Goal: Task Accomplishment & Management: Manage account settings

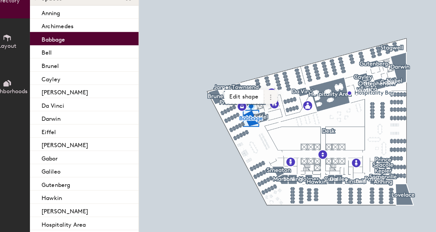
click at [204, 106] on icon at bounding box center [205, 106] width 5 height 5
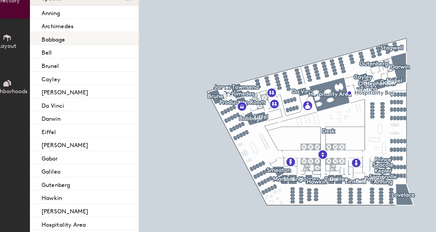
click at [55, 67] on p "Babbage" at bounding box center [49, 64] width 17 height 7
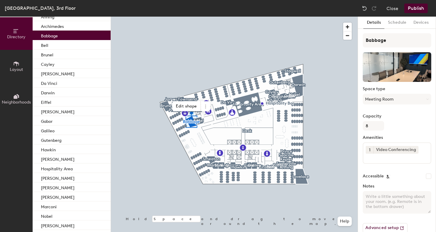
scroll to position [11, 0]
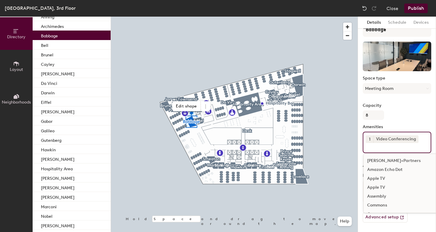
click at [383, 149] on input at bounding box center [392, 146] width 53 height 7
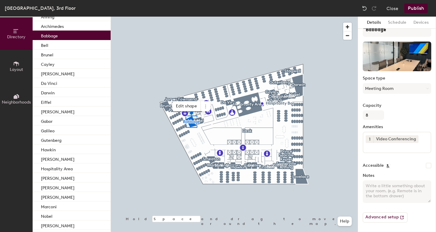
scroll to position [0, 0]
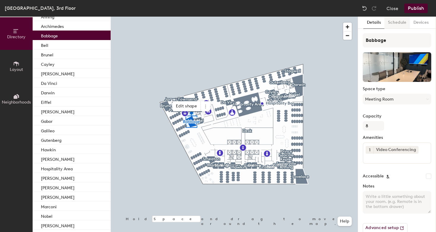
click at [392, 24] on button "Schedule" at bounding box center [398, 23] width 26 height 12
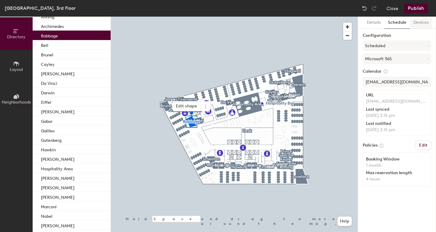
click at [413, 25] on button "Devices" at bounding box center [421, 23] width 22 height 12
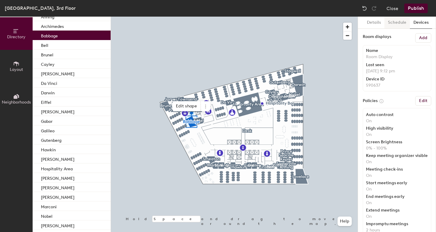
click at [395, 26] on button "Schedule" at bounding box center [398, 23] width 26 height 12
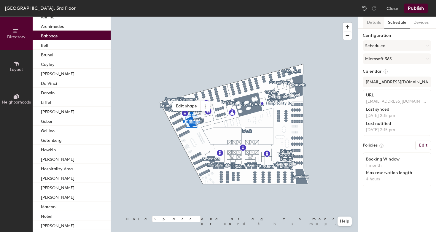
click at [376, 24] on button "Details" at bounding box center [373, 23] width 21 height 12
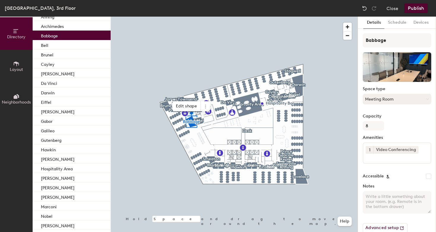
click at [384, 99] on button "Meeting Room" at bounding box center [397, 99] width 69 height 11
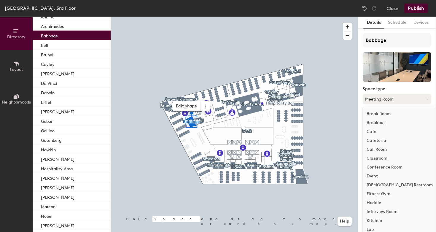
click at [384, 99] on button "Meeting Room" at bounding box center [397, 99] width 69 height 11
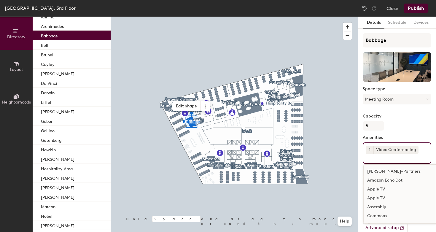
click at [386, 158] on input at bounding box center [392, 157] width 53 height 7
click at [406, 130] on div "Capacity 8" at bounding box center [397, 122] width 69 height 17
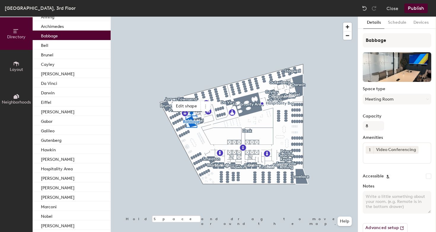
scroll to position [11, 0]
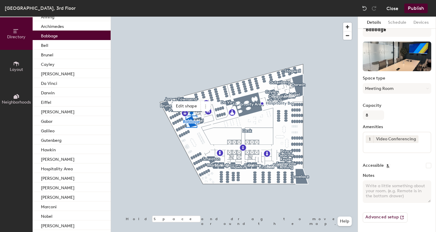
click at [395, 10] on button "Close" at bounding box center [393, 8] width 12 height 9
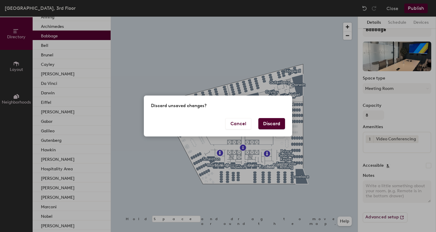
click at [274, 121] on button "Discard" at bounding box center [271, 123] width 27 height 11
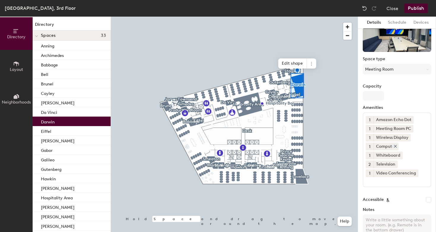
scroll to position [34, 0]
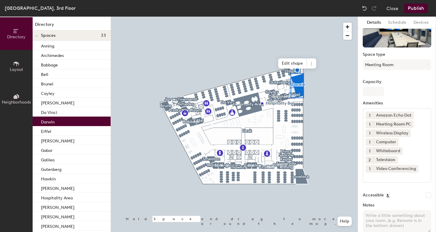
click at [395, 177] on input at bounding box center [392, 176] width 53 height 7
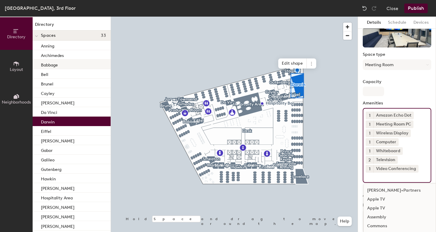
click at [56, 67] on p "Babbage" at bounding box center [49, 64] width 17 height 7
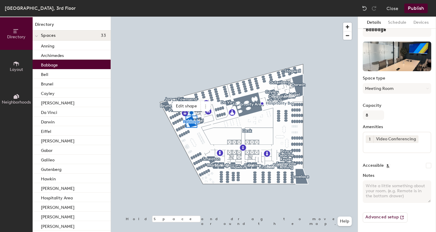
click at [380, 152] on div "1 Video Conferencing" at bounding box center [397, 142] width 69 height 21
type input "j"
click at [413, 160] on div "Babbage Space type Meeting Room Capacity 8 Amenities 1 Video Conferencing Priva…" at bounding box center [397, 125] width 69 height 205
click at [393, 149] on input "Privacy glass" at bounding box center [394, 146] width 56 height 7
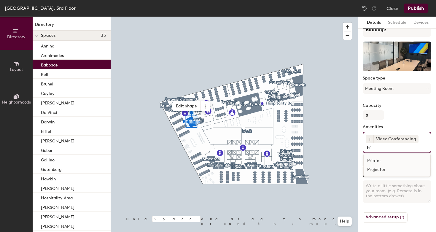
type input "P"
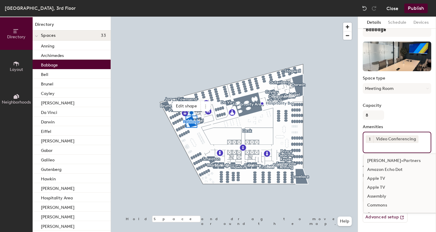
click at [396, 7] on button "Close" at bounding box center [393, 8] width 12 height 9
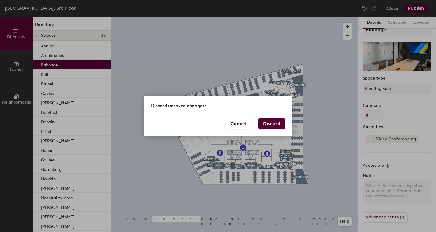
click at [272, 124] on button "Discard" at bounding box center [271, 123] width 27 height 11
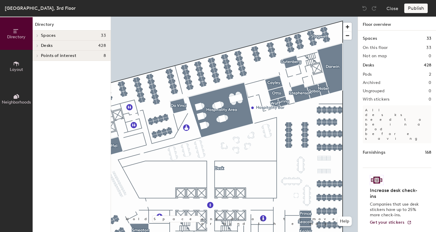
click at [299, 17] on div at bounding box center [234, 17] width 247 height 0
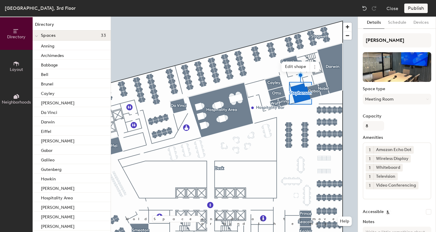
click at [379, 196] on input at bounding box center [392, 192] width 53 height 7
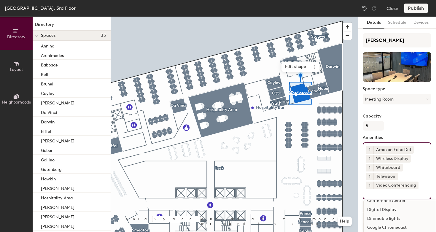
scroll to position [71, 0]
click at [377, 218] on div "Dimmable lights" at bounding box center [405, 216] width 82 height 9
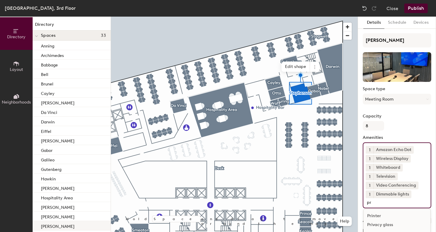
scroll to position [0, 0]
type input "priva"
click at [412, 217] on div "Privacy glass" at bounding box center [397, 216] width 67 height 9
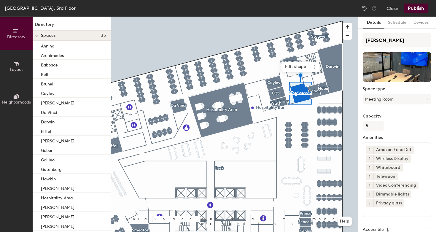
click at [422, 7] on button "Publish" at bounding box center [415, 8] width 23 height 9
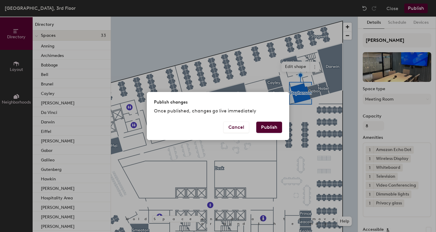
click at [269, 128] on button "Publish" at bounding box center [269, 127] width 26 height 11
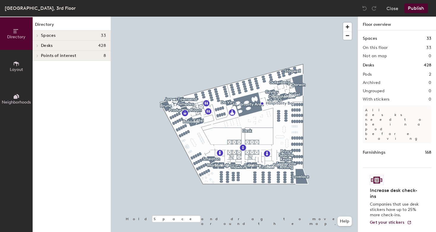
click at [282, 17] on div at bounding box center [234, 17] width 247 height 0
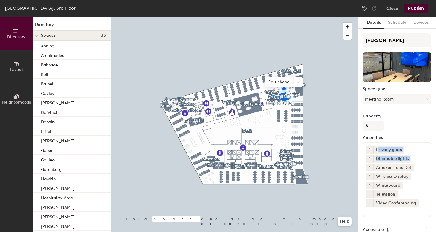
drag, startPoint x: 379, startPoint y: 148, endPoint x: 380, endPoint y: 163, distance: 14.6
click at [381, 164] on div "1 Privacy glass 1 Dimmable lights 1 Amazon Echo Dot 1 Wireless Display 1 Whiteb…" at bounding box center [397, 179] width 69 height 75
